Goal: Task Accomplishment & Management: Manage account settings

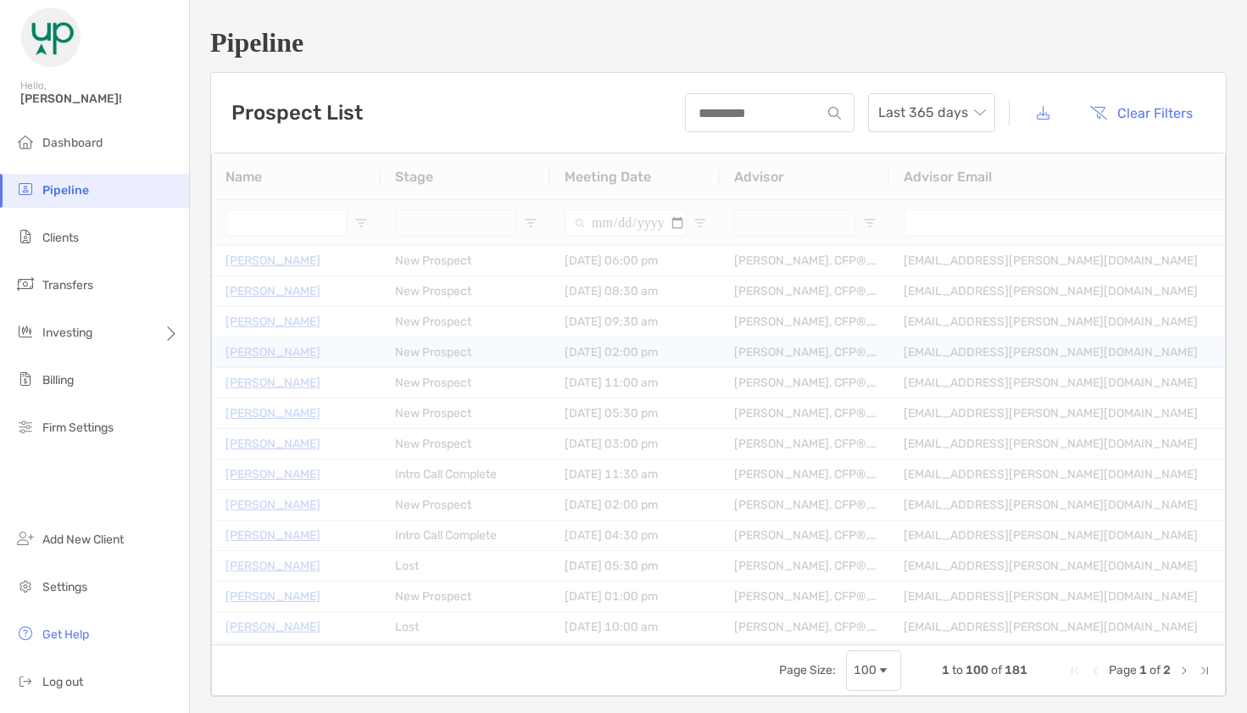
type input "**********"
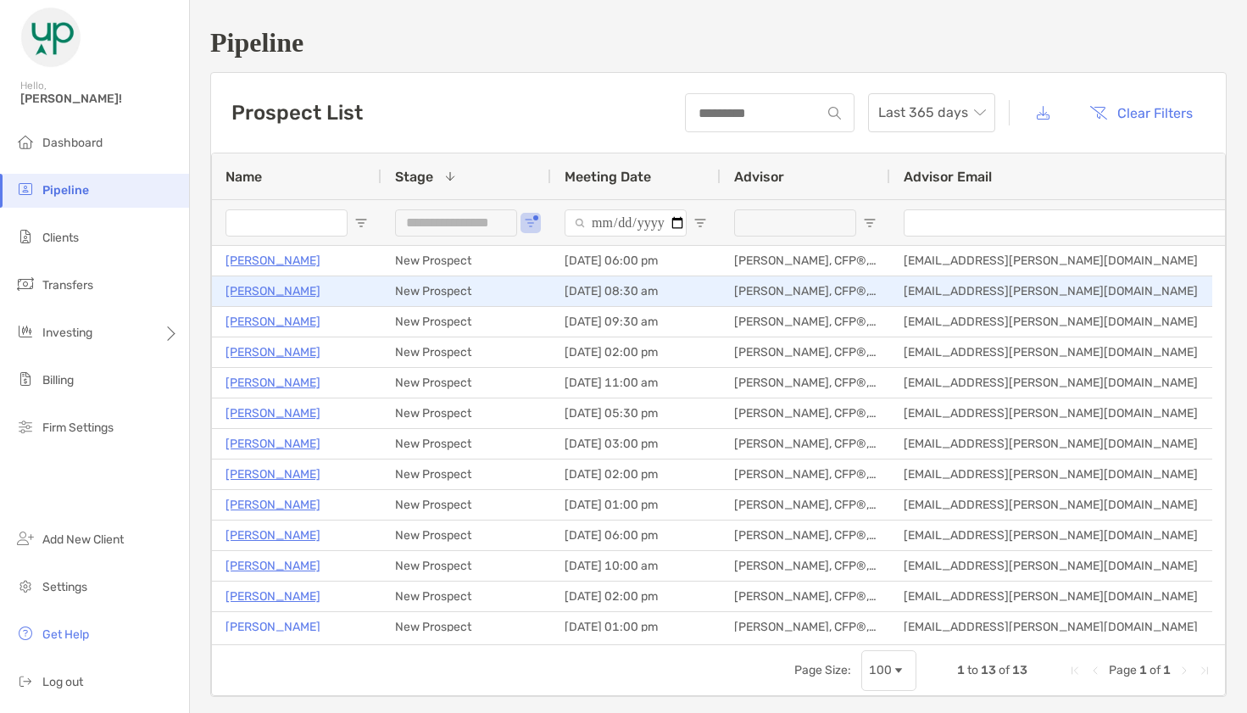
click at [261, 289] on p "[PERSON_NAME]" at bounding box center [273, 291] width 95 height 21
click at [300, 288] on p "[PERSON_NAME]" at bounding box center [273, 291] width 95 height 21
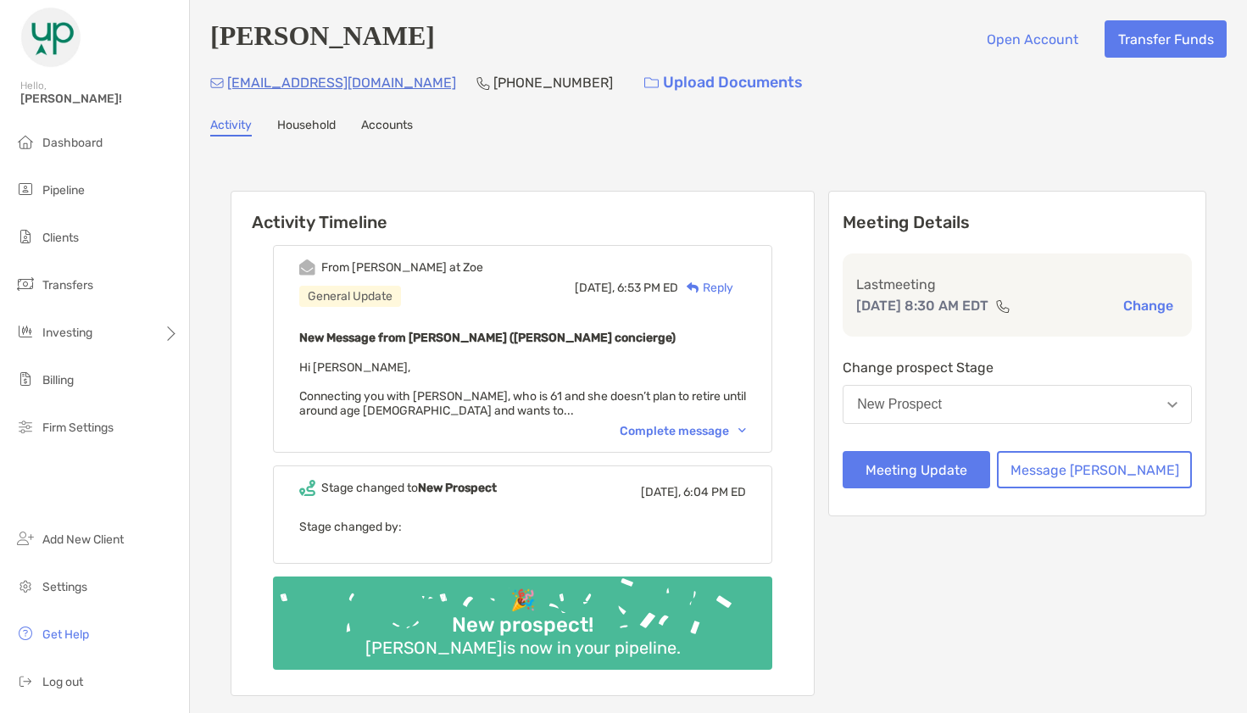
click at [689, 432] on div "Complete message" at bounding box center [683, 431] width 126 height 14
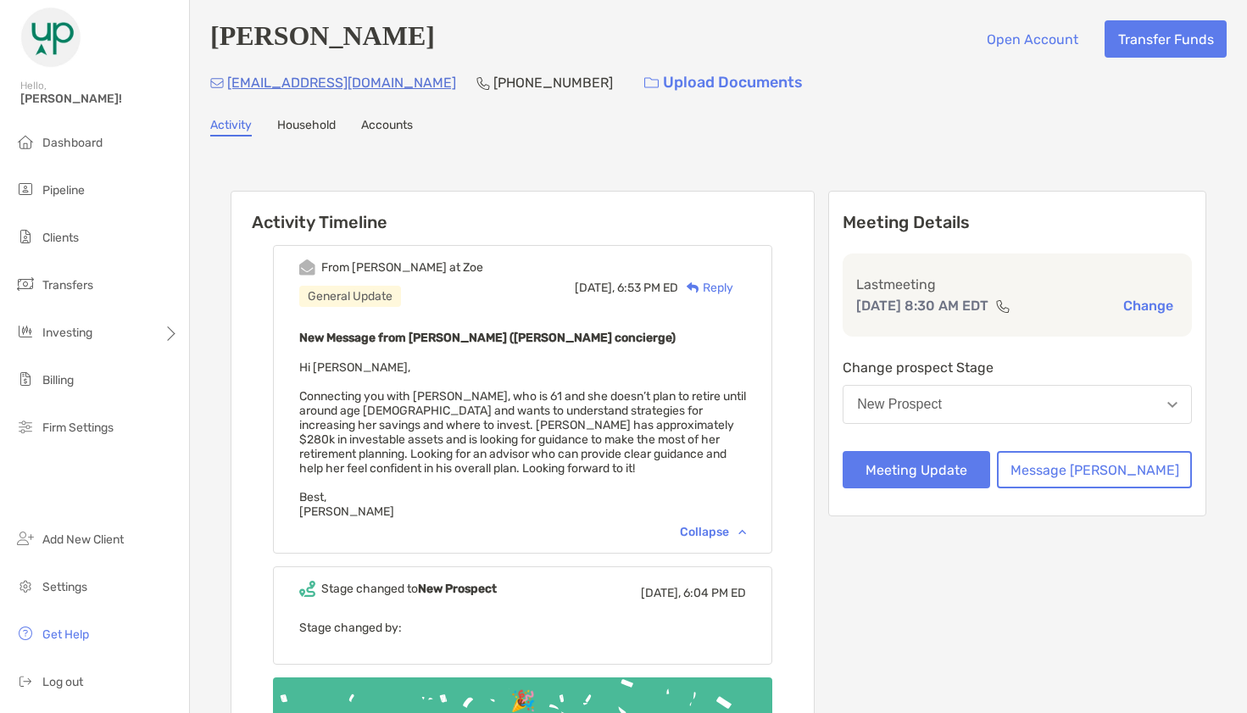
click at [494, 78] on p "[PHONE_NUMBER]" at bounding box center [554, 82] width 120 height 21
copy p "[PHONE_NUMBER]"
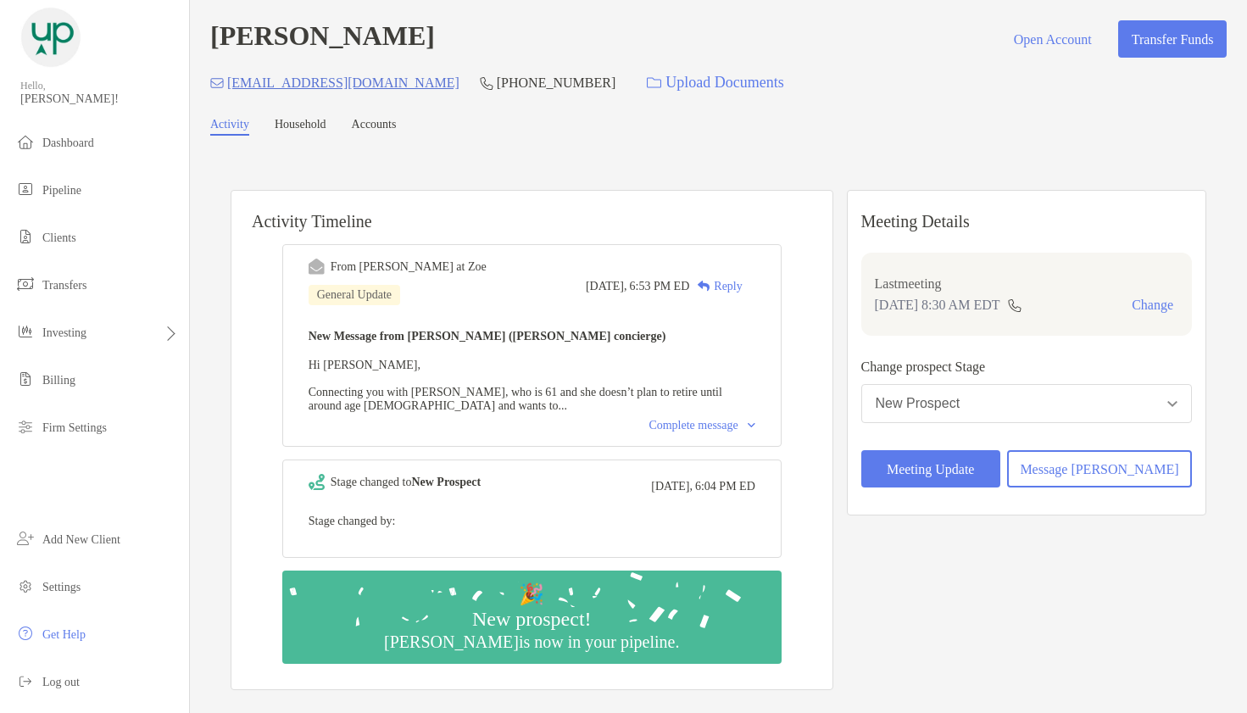
click at [961, 403] on div "New Prospect" at bounding box center [918, 403] width 85 height 15
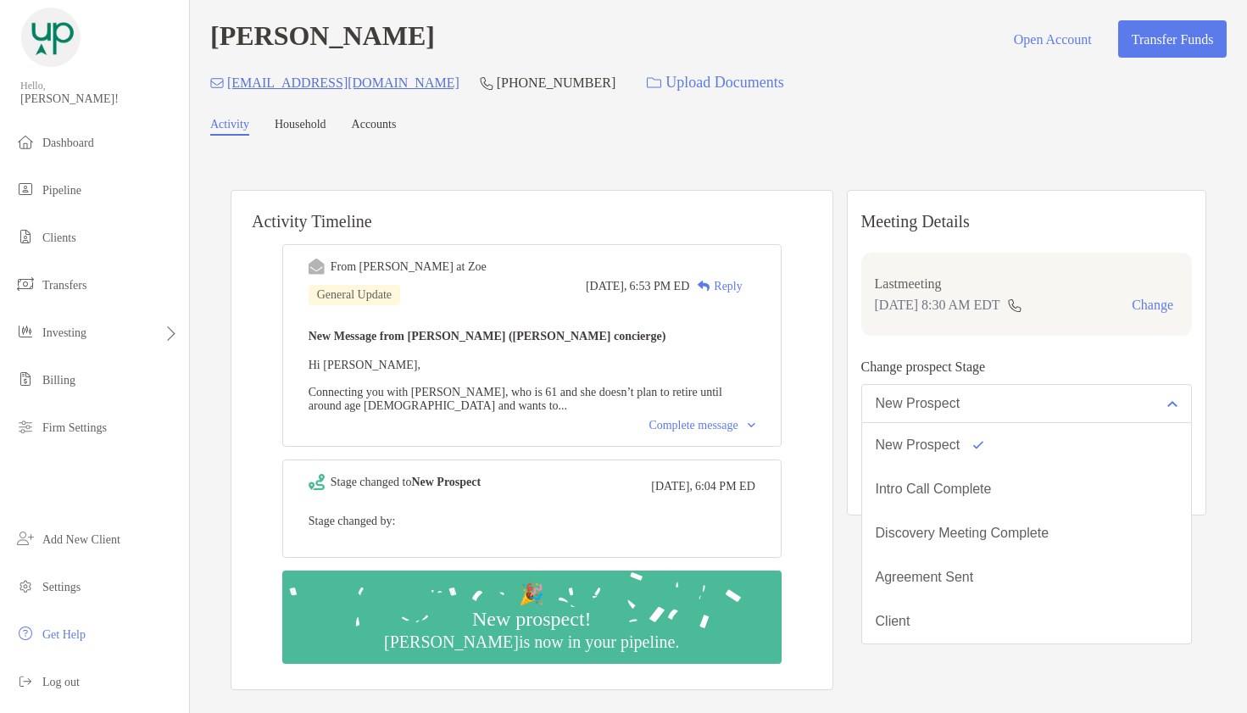
click at [911, 356] on div "Meeting Details Last meeting Oct 15, 8:30 AM EDT Change Change prospect Stage N…" at bounding box center [1027, 353] width 360 height 326
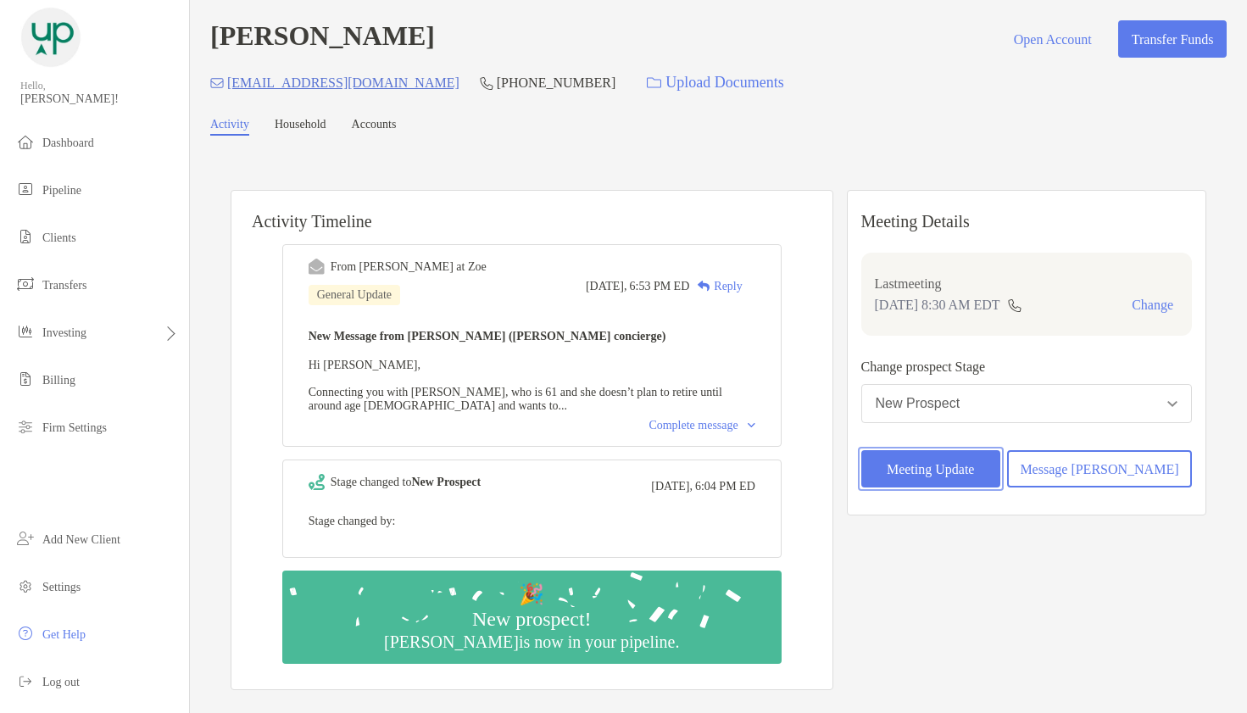
click at [929, 459] on button "Meeting Update" at bounding box center [931, 468] width 139 height 37
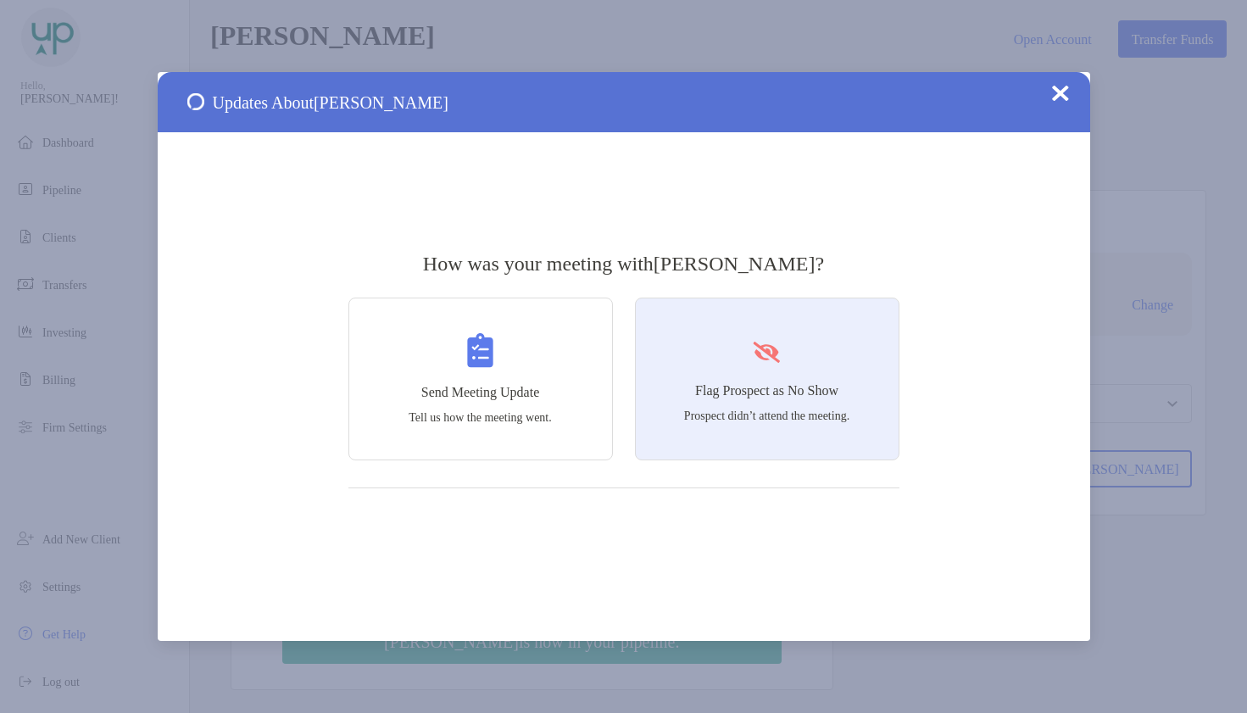
click at [794, 342] on div "Flag Prospect as No Show Prospect didn’t attend the meeting." at bounding box center [767, 379] width 265 height 163
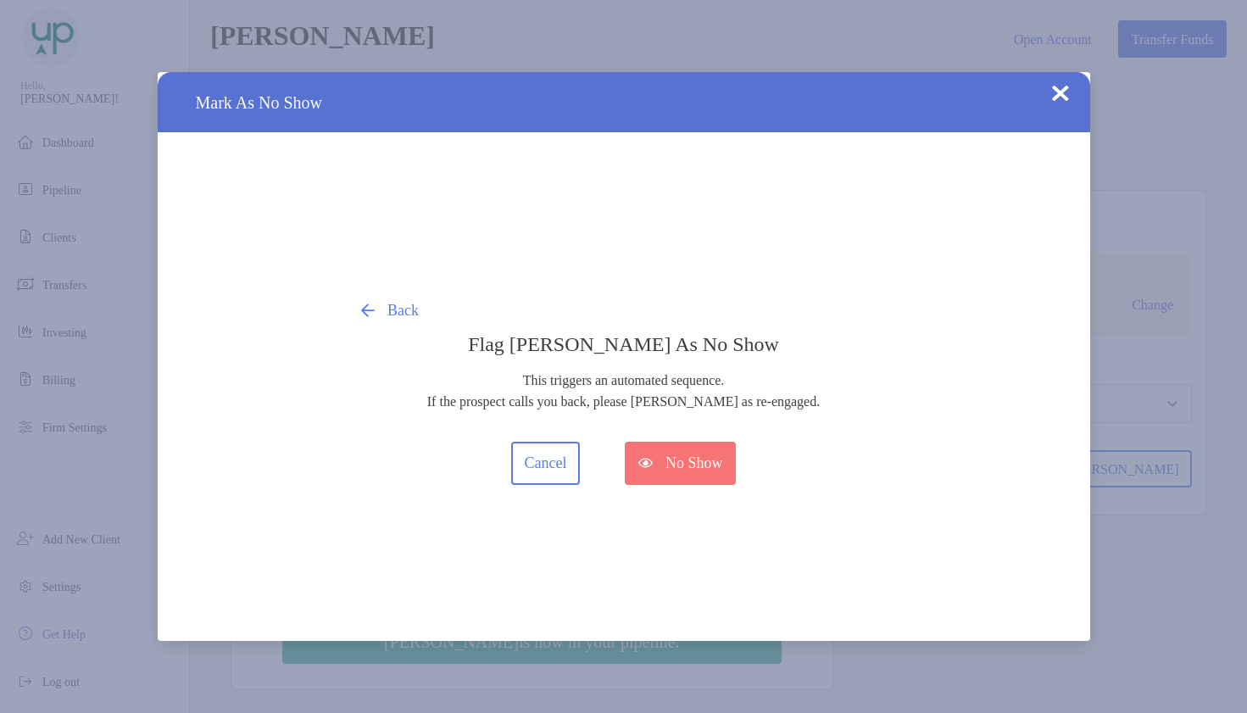
click at [702, 441] on div "Back Flag Christine Shewbert As No Show This triggers an automated sequence. If…" at bounding box center [624, 387] width 551 height 196
click at [708, 464] on button "No Show" at bounding box center [680, 463] width 111 height 43
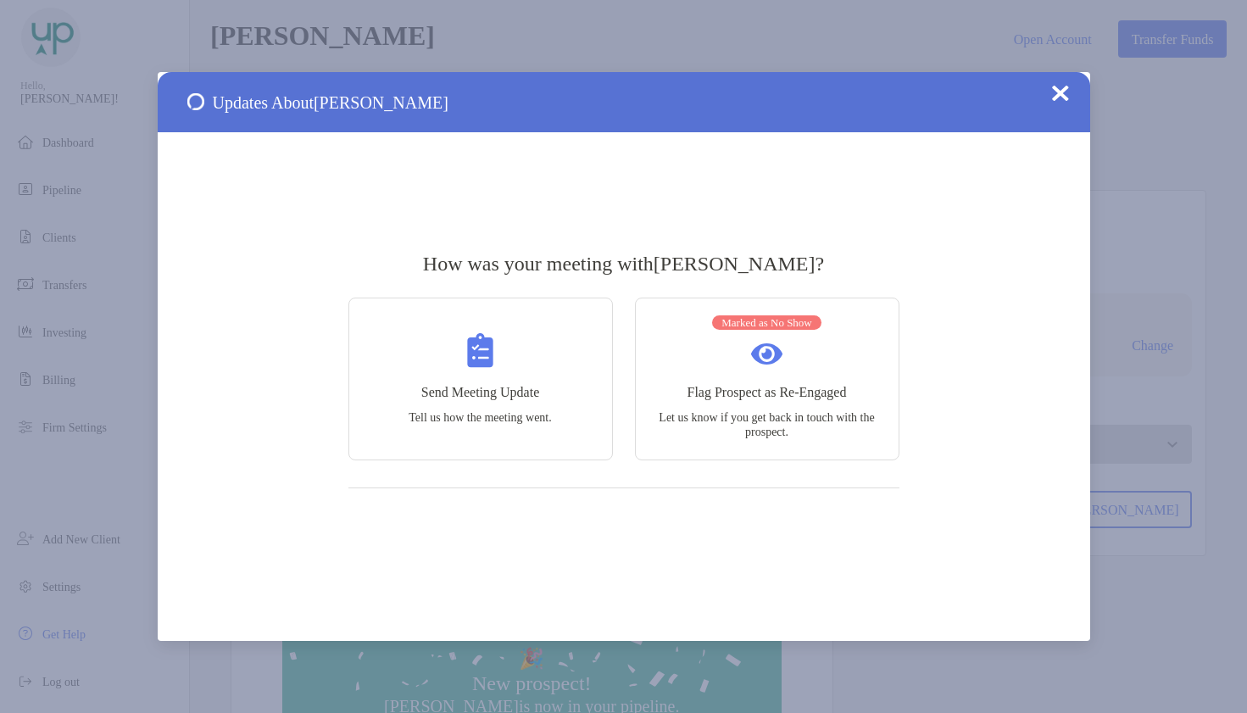
click at [1062, 95] on img at bounding box center [1060, 93] width 17 height 17
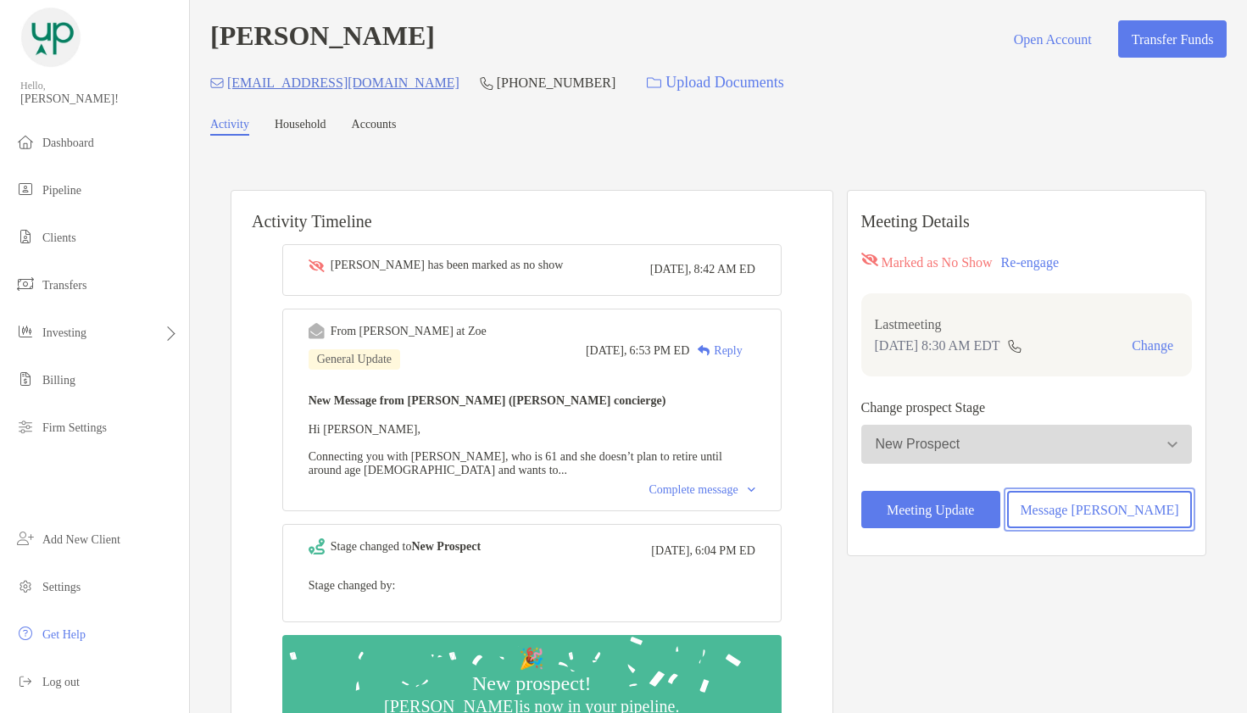
click at [1107, 501] on button "Message [PERSON_NAME]" at bounding box center [1099, 509] width 185 height 37
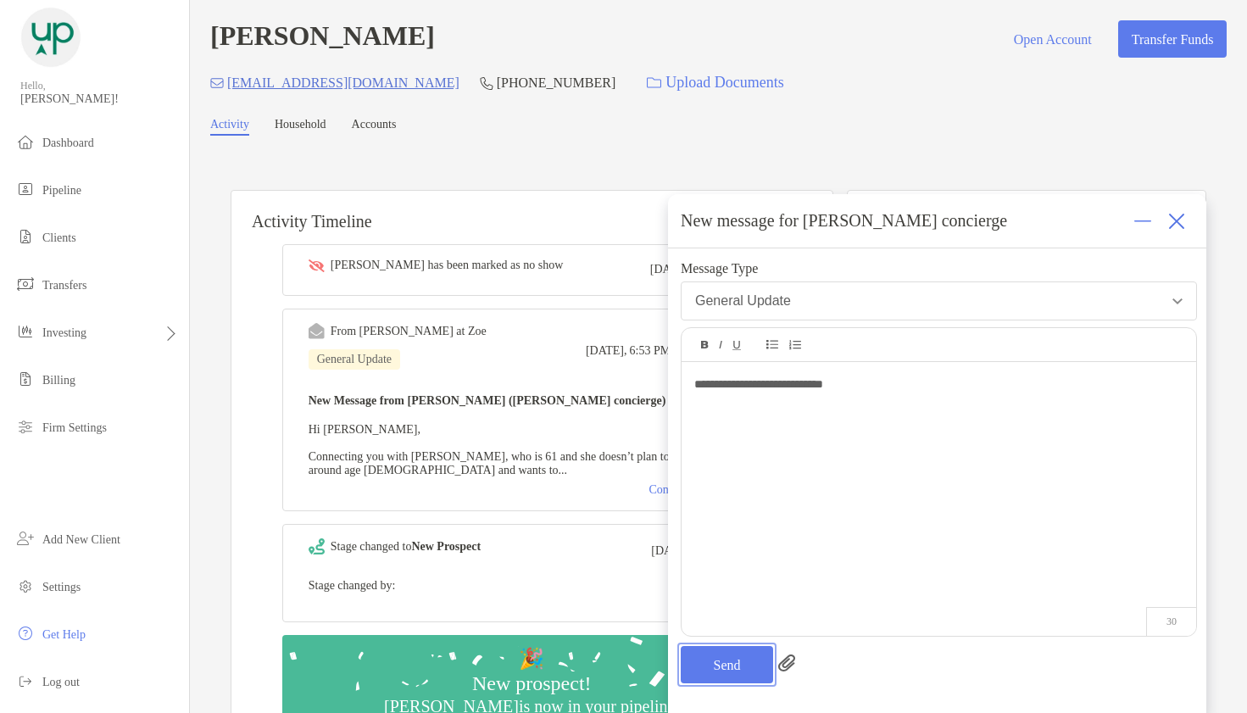
drag, startPoint x: 733, startPoint y: 665, endPoint x: 728, endPoint y: 652, distance: 13.7
click at [733, 661] on button "Send" at bounding box center [727, 664] width 92 height 37
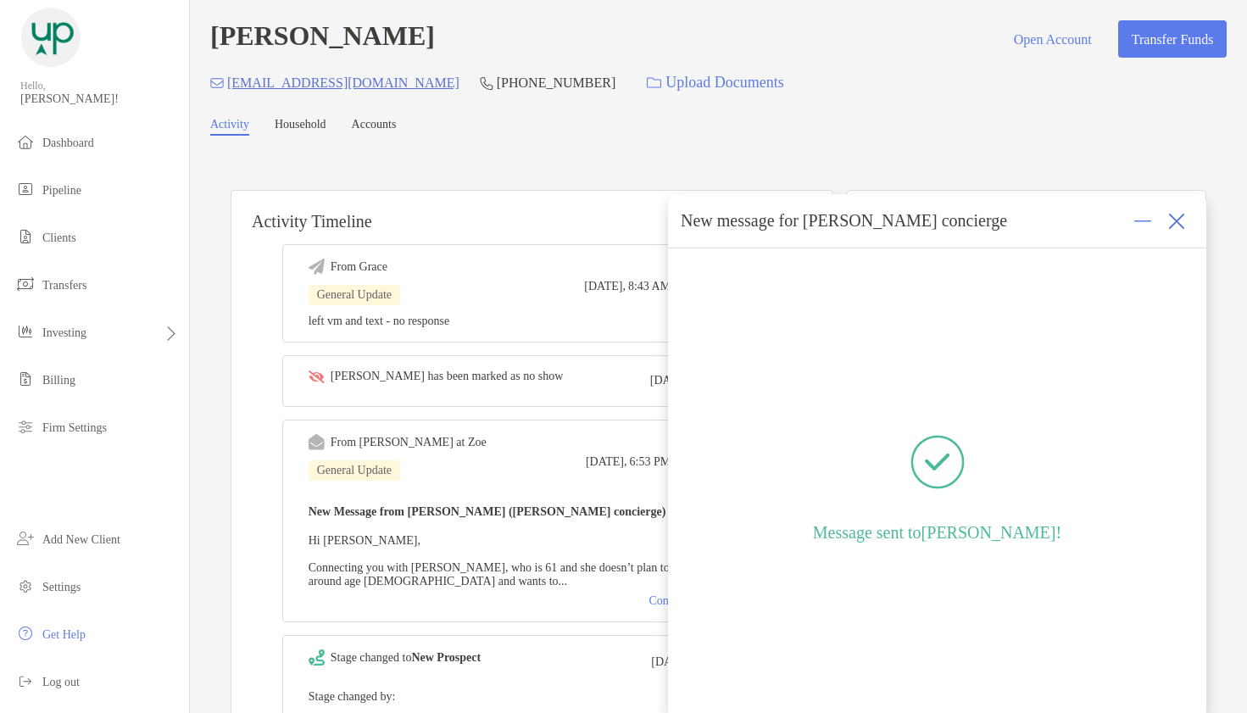
click at [1176, 216] on img at bounding box center [1177, 221] width 17 height 17
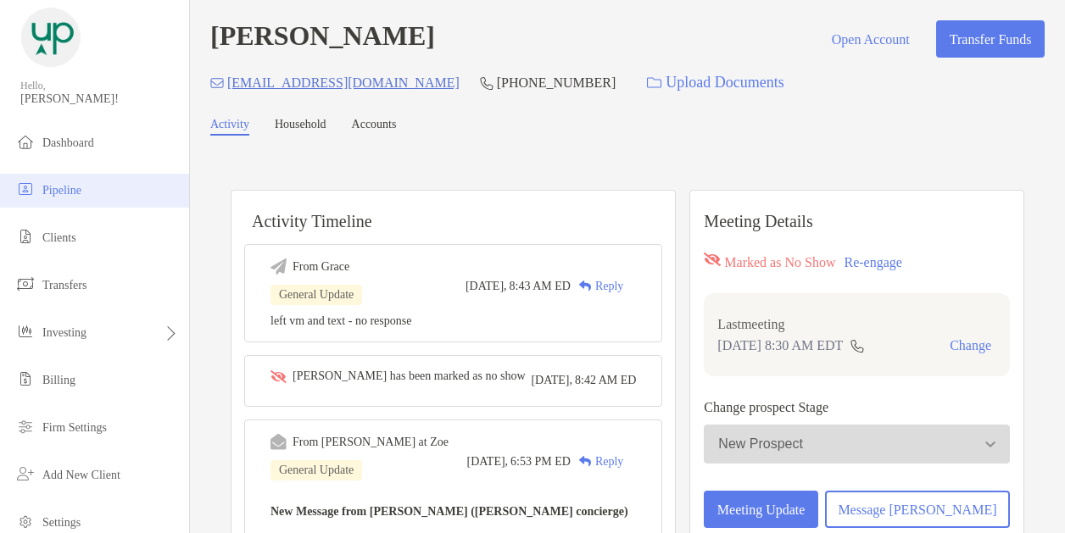
click at [49, 190] on span "Pipeline" at bounding box center [61, 190] width 39 height 13
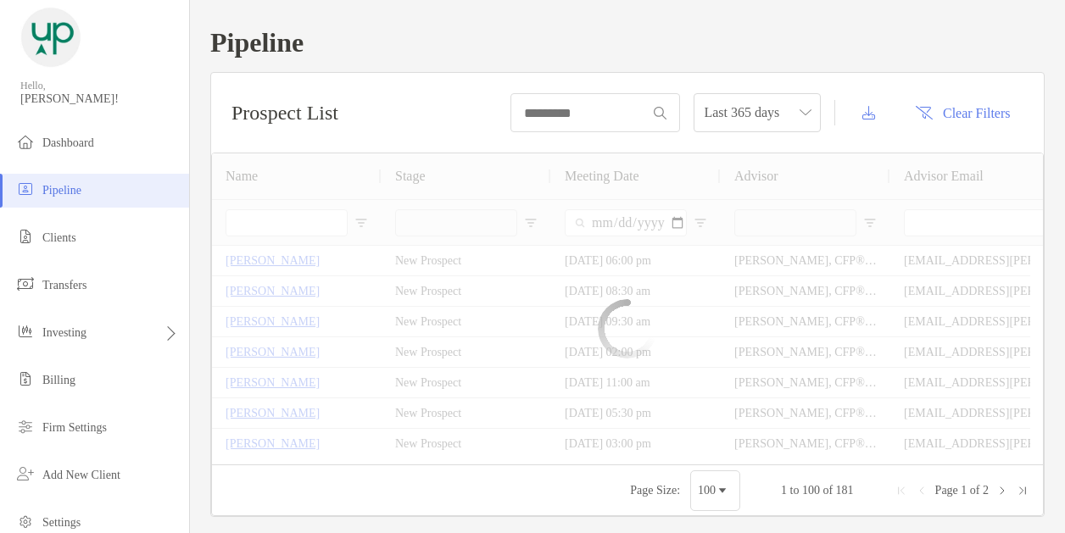
type input "**********"
